Goal: Task Accomplishment & Management: Use online tool/utility

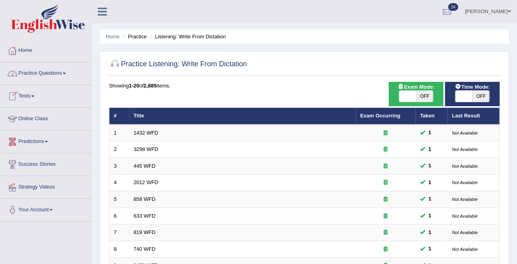
click at [43, 143] on link "Predictions" at bounding box center [45, 141] width 91 height 20
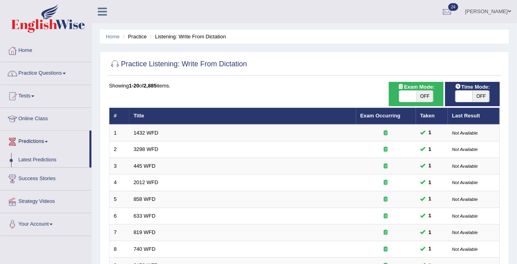
click at [50, 73] on link "Practice Questions" at bounding box center [45, 72] width 91 height 20
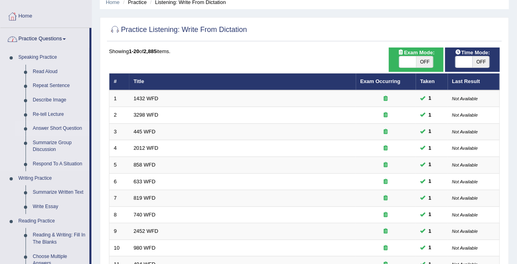
scroll to position [47, 0]
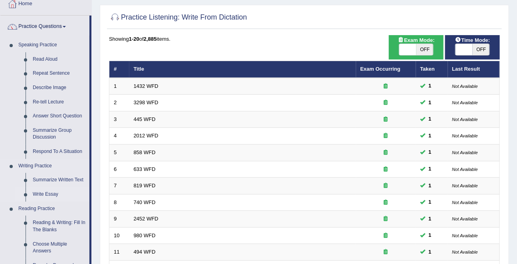
click at [56, 189] on link "Write Essay" at bounding box center [59, 194] width 60 height 14
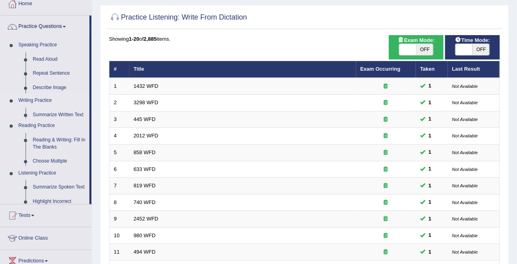
scroll to position [86, 0]
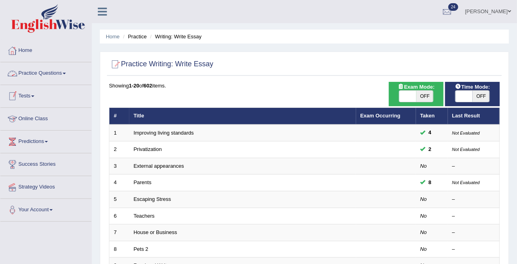
click at [53, 75] on link "Practice Questions" at bounding box center [45, 72] width 91 height 20
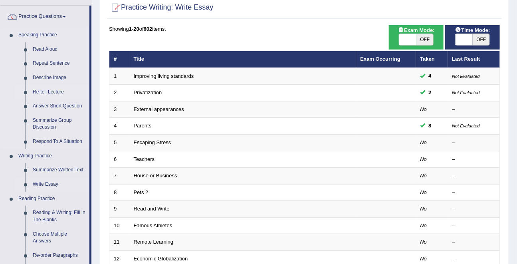
scroll to position [58, 0]
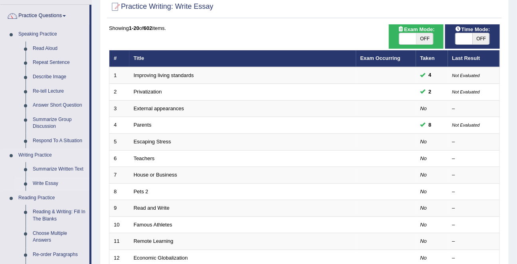
click at [46, 179] on link "Write Essay" at bounding box center [59, 184] width 60 height 14
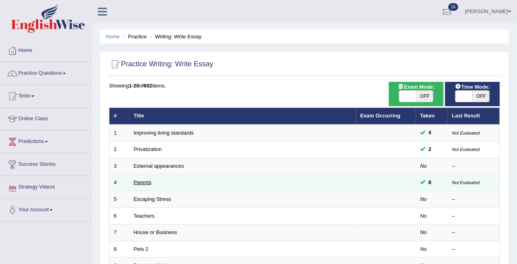
click at [139, 184] on link "Parents" at bounding box center [143, 182] width 18 height 6
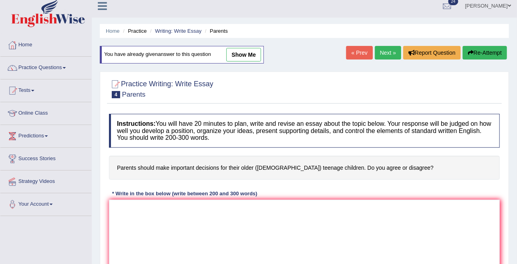
scroll to position [45, 0]
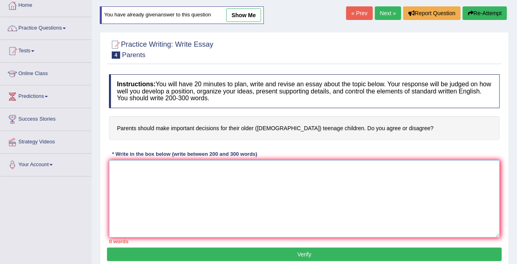
click at [156, 180] on textarea at bounding box center [304, 198] width 391 height 77
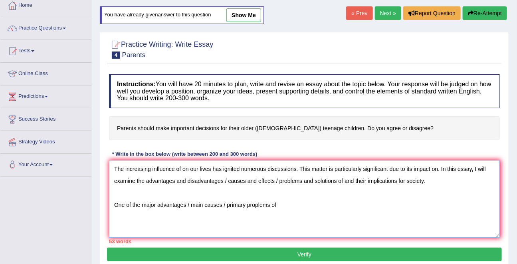
click at [263, 208] on textarea "The increasing influence of on our lives has ignited numerous discussions. This…" at bounding box center [304, 198] width 391 height 77
click at [302, 208] on textarea "The increasing influence of on our lives has ignited numerous discussions. This…" at bounding box center [304, 198] width 391 height 77
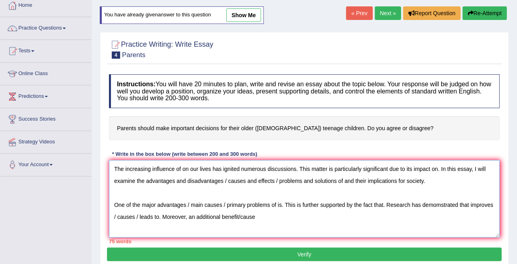
click at [267, 220] on textarea "The increasing influence of on our lives has ignited numerous discussions. This…" at bounding box center [304, 198] width 391 height 77
click at [264, 218] on textarea "The increasing influence of on our lives has ignited numerous discussions. This…" at bounding box center [304, 198] width 391 height 77
click at [291, 218] on textarea "The increasing influence of on our lives has ignited numerous discussions. This…" at bounding box center [304, 198] width 391 height 77
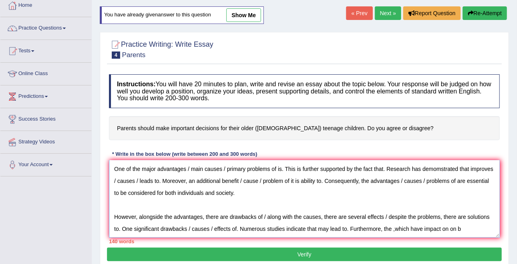
scroll to position [43, 0]
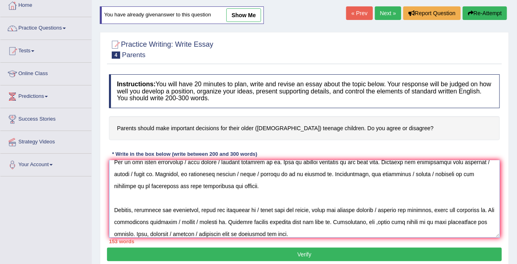
click at [420, 222] on textarea at bounding box center [304, 198] width 391 height 77
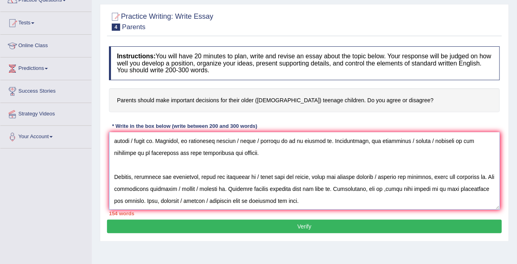
scroll to position [89, 0]
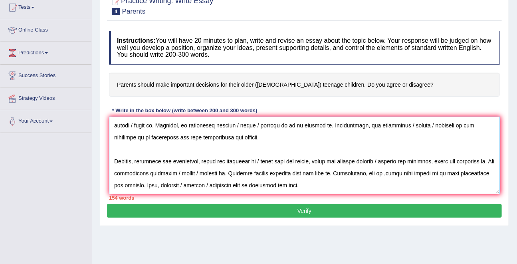
drag, startPoint x: 456, startPoint y: 141, endPoint x: 453, endPoint y: 171, distance: 30.2
click at [453, 171] on textarea at bounding box center [304, 155] width 391 height 77
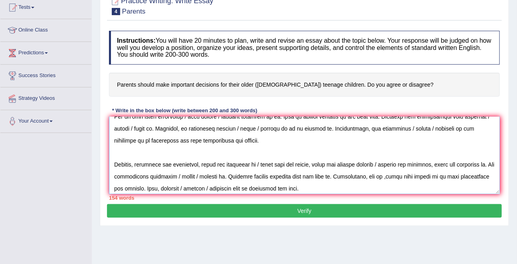
scroll to position [48, 0]
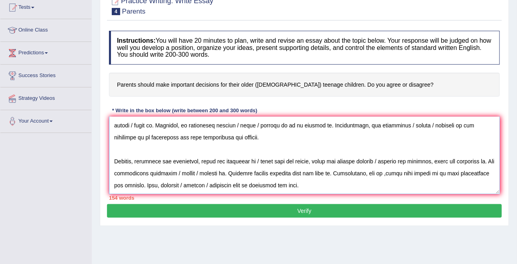
click at [393, 144] on textarea at bounding box center [304, 155] width 391 height 77
click at [264, 172] on textarea at bounding box center [304, 155] width 391 height 77
click at [427, 173] on textarea at bounding box center [304, 155] width 391 height 77
type textarea "The increasing influence of on our lives has ignited numerous discussions. This…"
click at [298, 213] on button "Verify" at bounding box center [304, 211] width 395 height 14
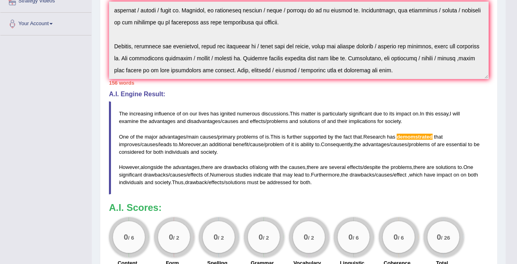
scroll to position [188, 0]
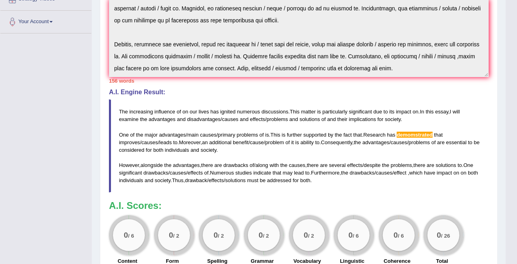
click at [191, 163] on span "advantages" at bounding box center [186, 165] width 27 height 6
click at [190, 163] on span "advantages" at bounding box center [186, 165] width 27 height 6
click at [168, 171] on span "drawbacks" at bounding box center [155, 173] width 25 height 6
click at [186, 173] on span "causes" at bounding box center [178, 173] width 16 height 6
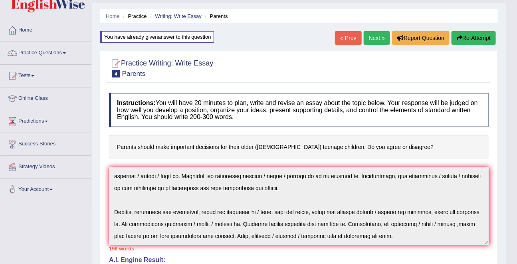
scroll to position [0, 0]
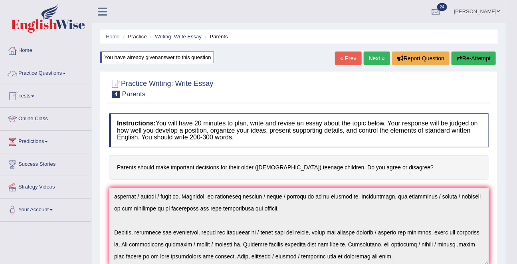
click at [38, 76] on link "Practice Questions" at bounding box center [45, 72] width 91 height 20
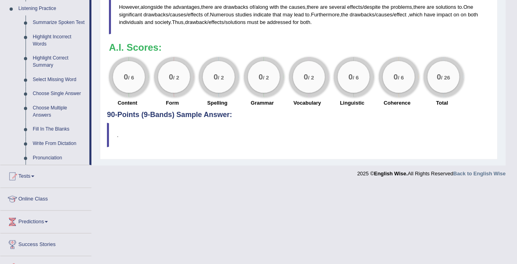
scroll to position [375, 0]
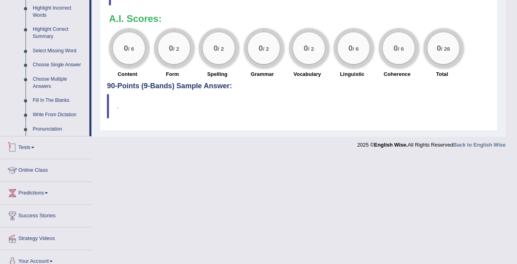
click at [31, 157] on link "Tests" at bounding box center [45, 147] width 91 height 20
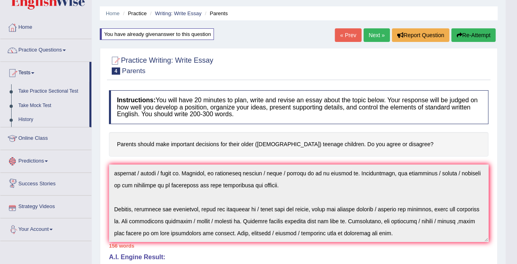
scroll to position [22, 0]
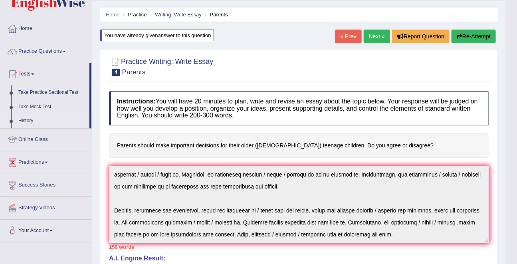
click at [30, 119] on link "History" at bounding box center [52, 121] width 75 height 14
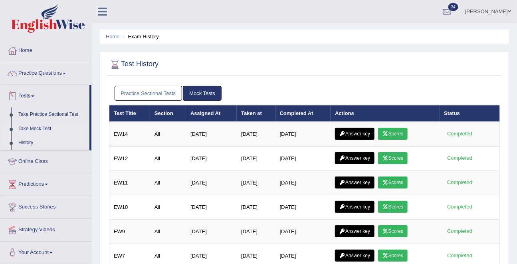
click at [32, 127] on link "Take Mock Test" at bounding box center [52, 129] width 75 height 14
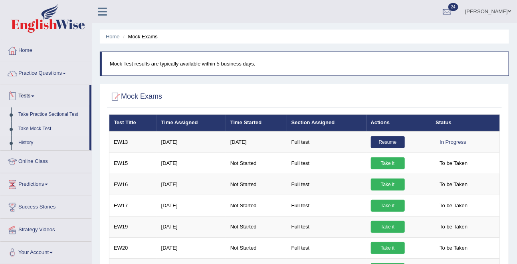
click at [30, 112] on link "Take Practice Sectional Test" at bounding box center [52, 114] width 75 height 14
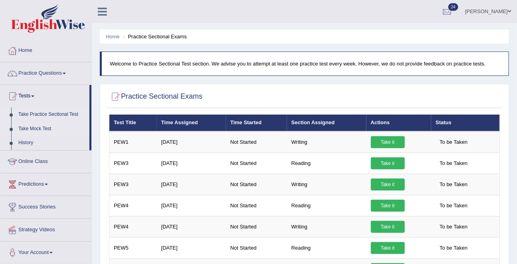
click at [38, 127] on link "Take Mock Test" at bounding box center [52, 129] width 75 height 14
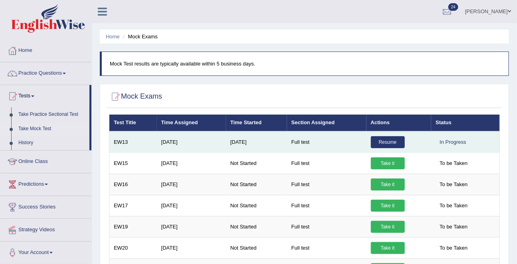
click at [382, 144] on link "Resume" at bounding box center [388, 142] width 34 height 12
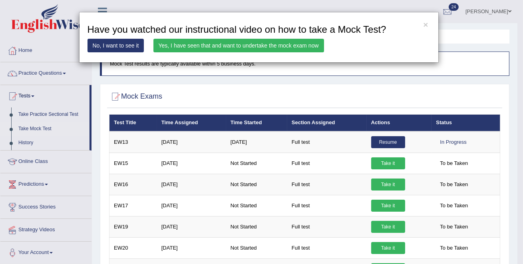
click at [282, 47] on link "Yes, I have seen that and want to undertake the mock exam now" at bounding box center [238, 46] width 171 height 14
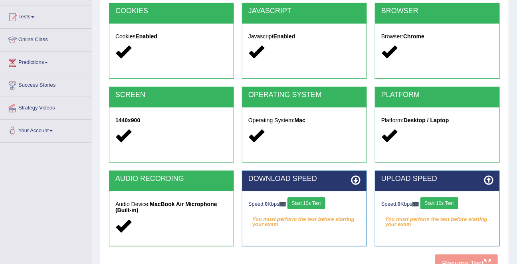
scroll to position [155, 0]
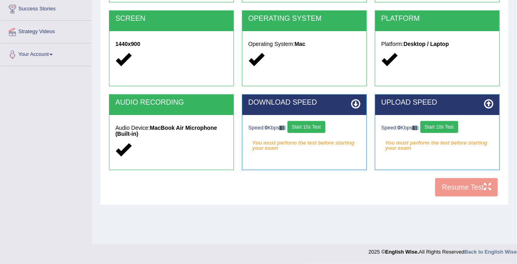
click at [318, 128] on button "Start 10s Test" at bounding box center [307, 127] width 38 height 12
click at [450, 127] on button "Start 10s Test" at bounding box center [440, 127] width 38 height 12
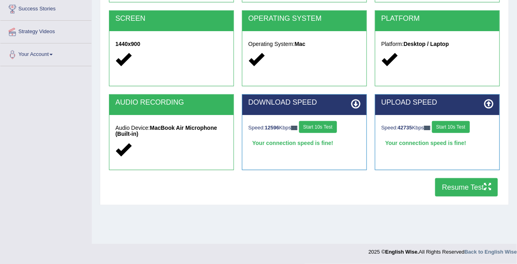
click at [467, 187] on button "Resume Test" at bounding box center [466, 187] width 63 height 18
